Goal: Check status: Check status

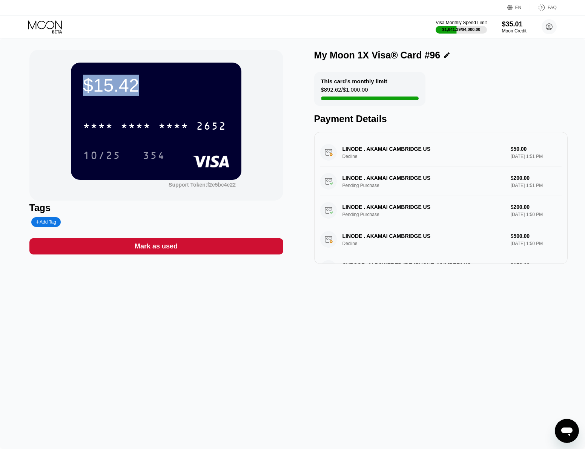
click at [51, 25] on icon at bounding box center [45, 26] width 35 height 13
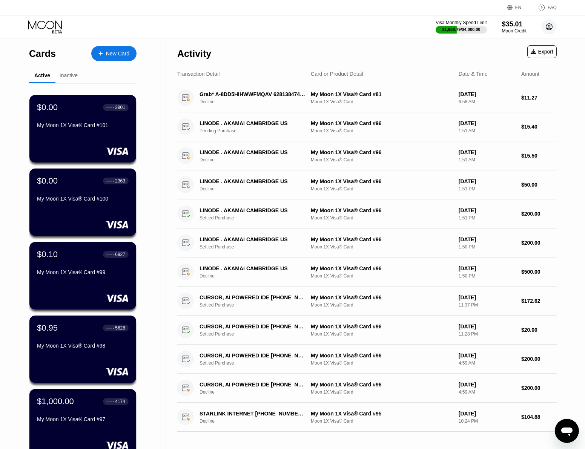
click at [550, 28] on circle at bounding box center [549, 26] width 15 height 15
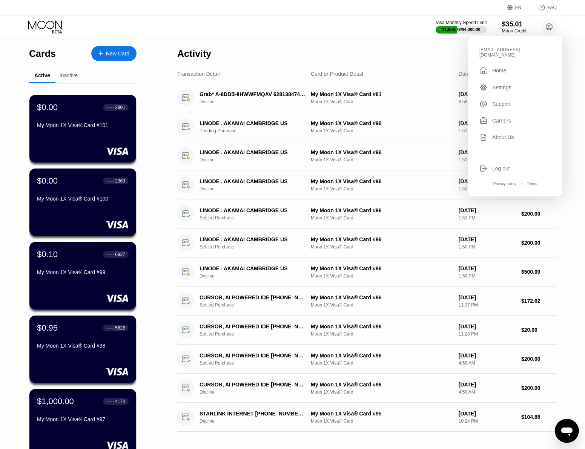
click at [507, 49] on div "[EMAIL_ADDRESS][DOMAIN_NAME]" at bounding box center [516, 52] width 72 height 11
copy div "oscarb5687@outlook.com "
drag, startPoint x: 322, startPoint y: 27, endPoint x: 287, endPoint y: 72, distance: 56.8
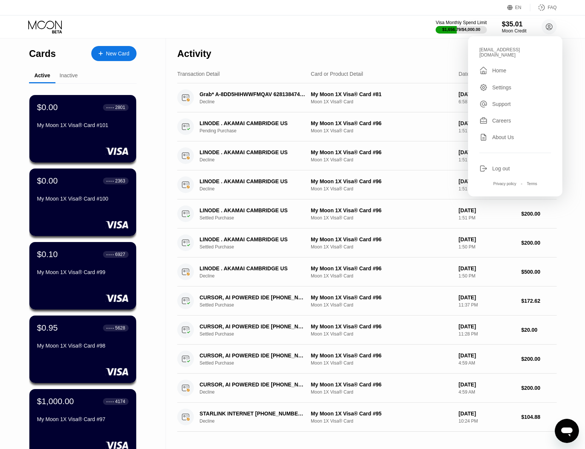
click at [322, 26] on div "Visa Monthly Spend Limit $1,656.79 / $4,000.00 $35.01 Moon Credit oscarb5687@ou…" at bounding box center [292, 26] width 585 height 23
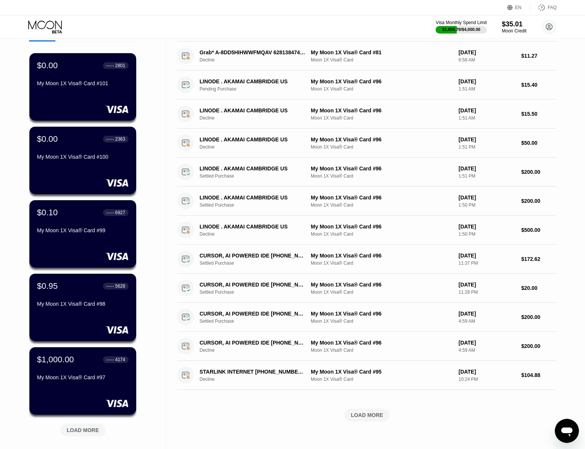
scroll to position [165, 0]
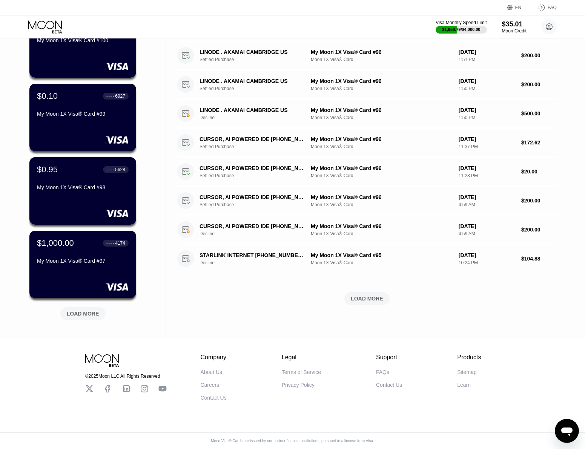
click at [84, 311] on div "LOAD MORE" at bounding box center [83, 314] width 32 height 7
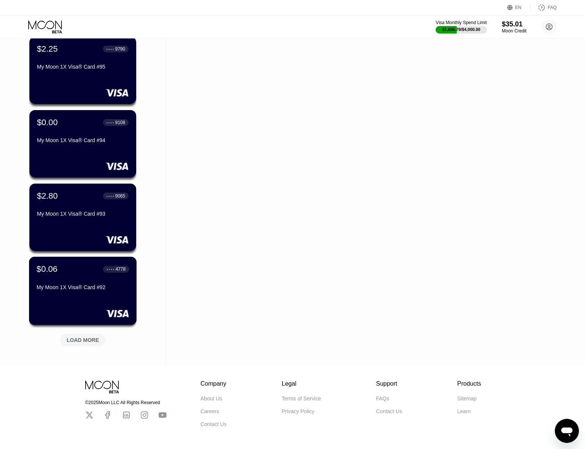
scroll to position [533, 0]
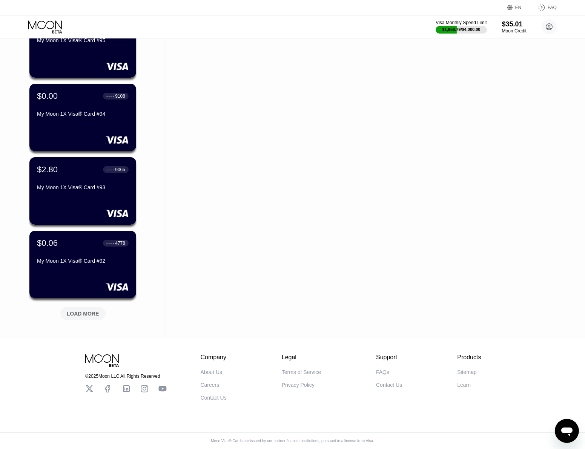
click at [85, 311] on div "LOAD MORE" at bounding box center [83, 314] width 32 height 7
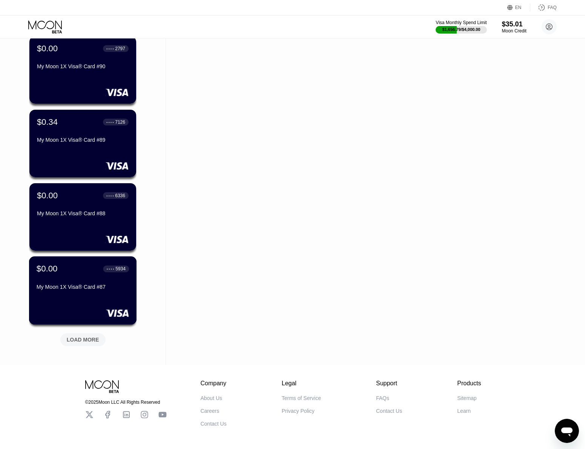
scroll to position [900, 0]
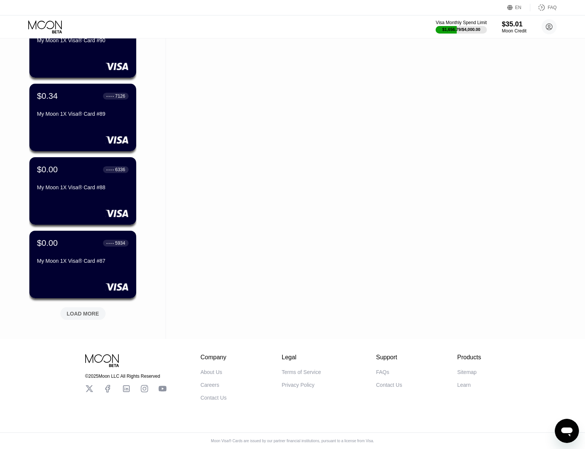
click at [85, 311] on div "LOAD MORE" at bounding box center [83, 314] width 32 height 7
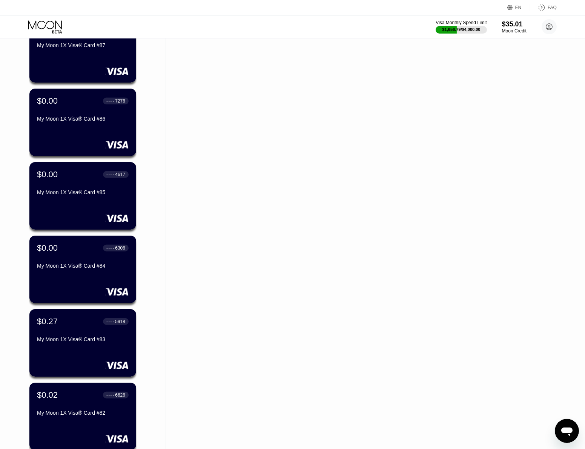
scroll to position [1269, 0]
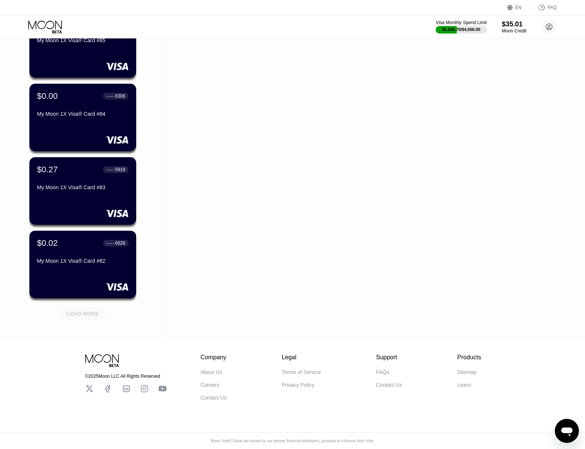
click at [87, 311] on div "LOAD MORE" at bounding box center [83, 314] width 32 height 7
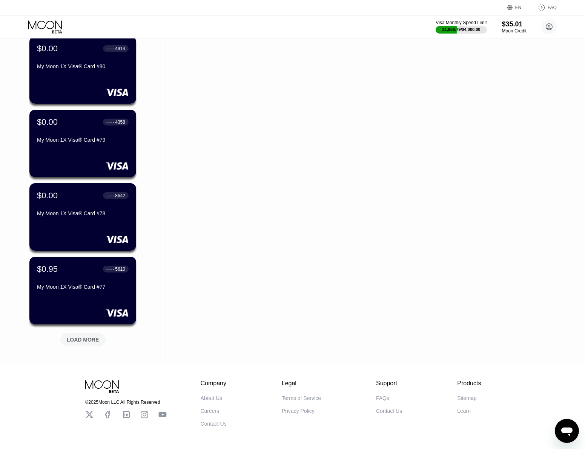
scroll to position [1636, 0]
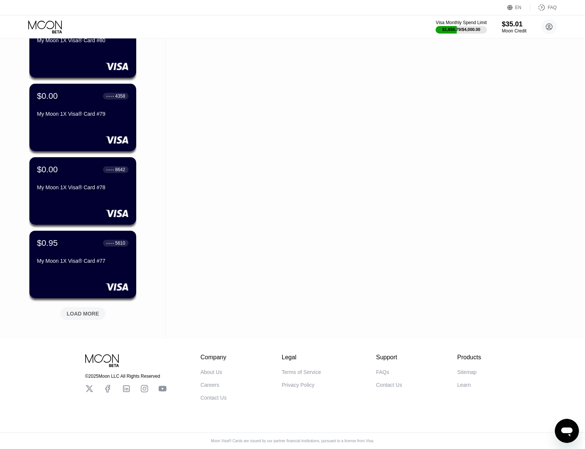
click at [92, 311] on div "LOAD MORE" at bounding box center [83, 314] width 32 height 7
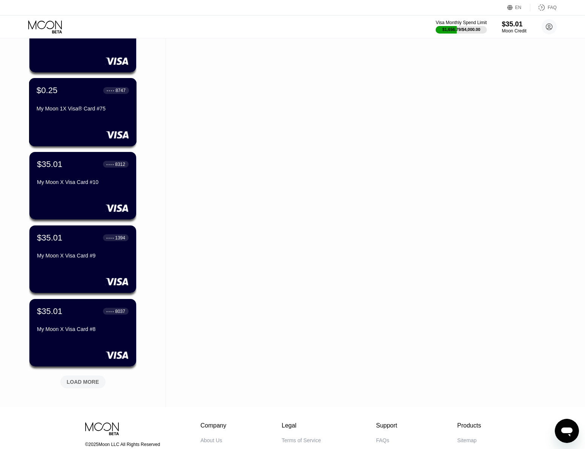
scroll to position [2005, 0]
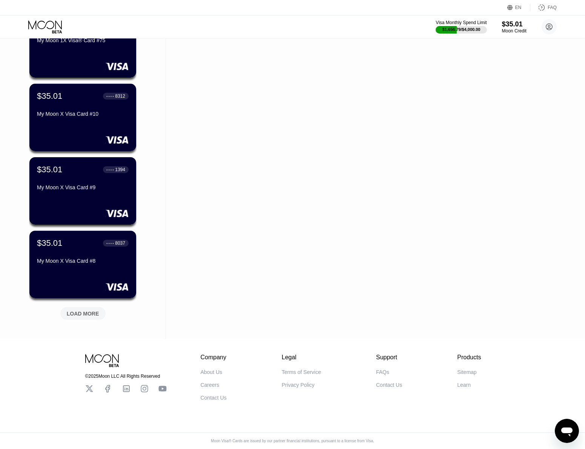
click at [95, 311] on div "LOAD MORE" at bounding box center [83, 314] width 32 height 7
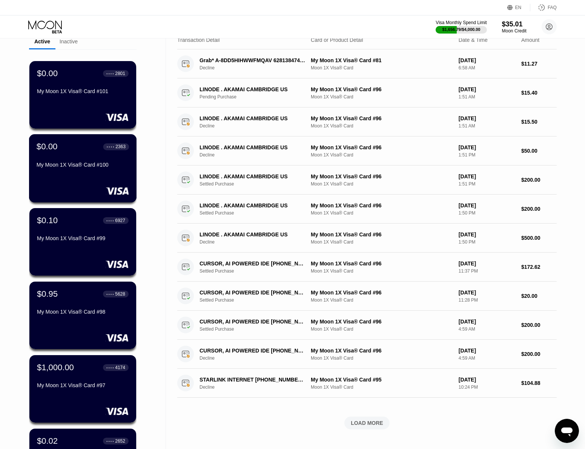
scroll to position [0, 0]
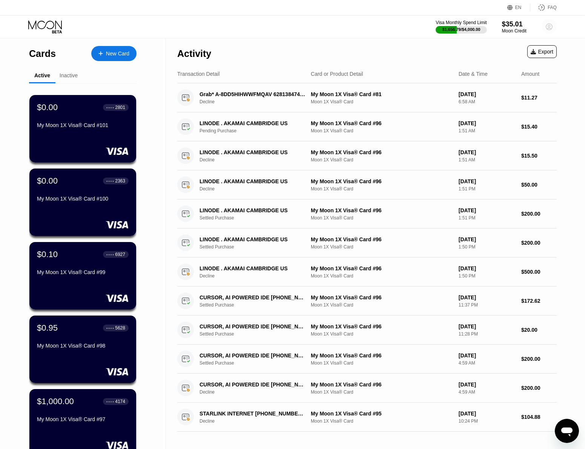
click at [550, 28] on icon at bounding box center [550, 27] width 4 height 4
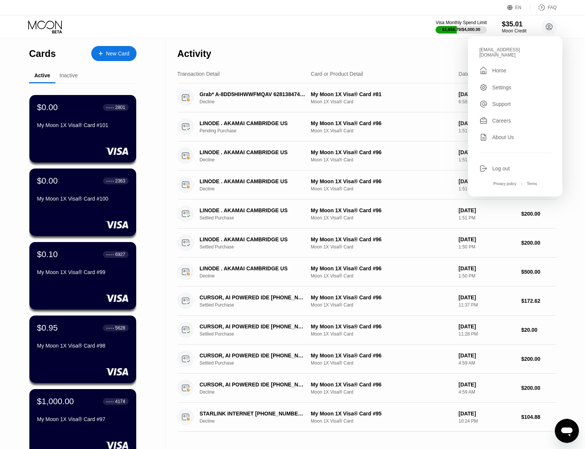
click at [570, 25] on div "Visa Monthly Spend Limit $1,656.79 / $4,000.00 $35.01 Moon Credit oscarb5687@ou…" at bounding box center [292, 26] width 585 height 23
